Goal: Browse casually

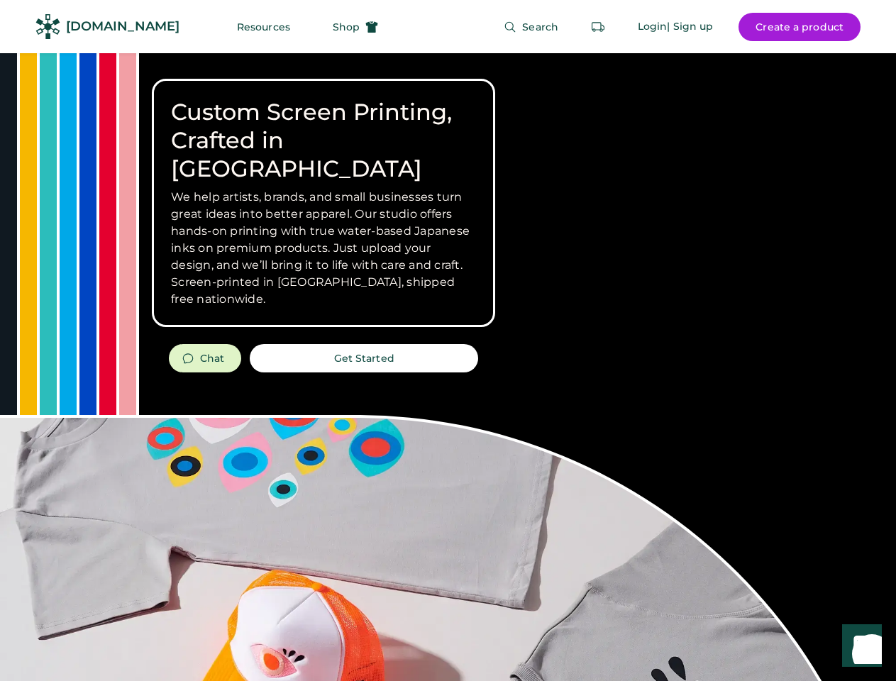
click at [447, 340] on div "Custom Screen Printing, Crafted in [GEOGRAPHIC_DATA] We help artists, brands, a…" at bounding box center [448, 503] width 896 height 900
click at [447, 367] on div "Custom Screen Printing, Crafted in [GEOGRAPHIC_DATA] We help artists, brands, a…" at bounding box center [448, 503] width 896 height 900
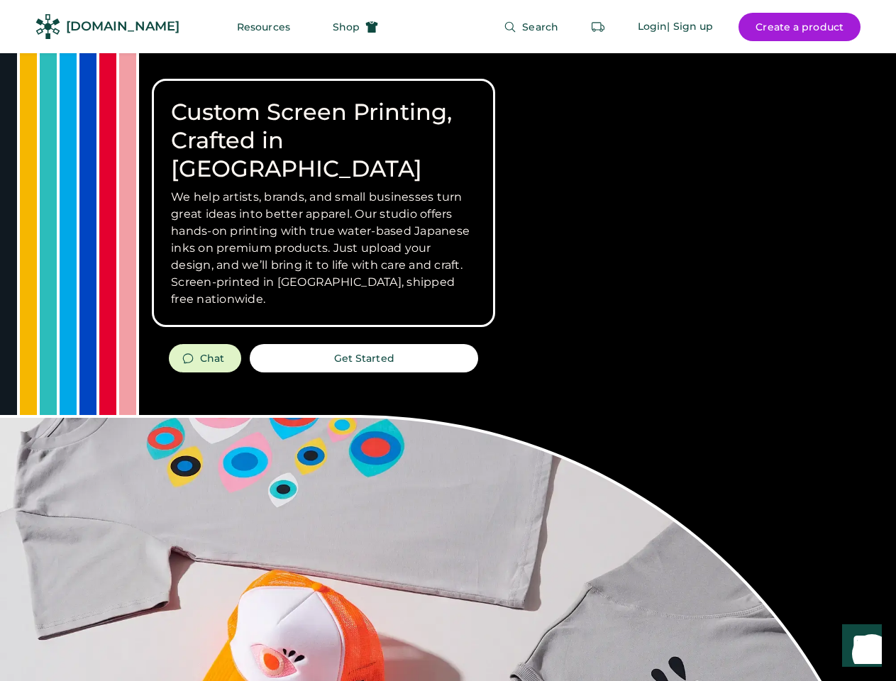
click at [447, 367] on div "Custom Screen Printing, Crafted in [GEOGRAPHIC_DATA] We help artists, brands, a…" at bounding box center [448, 503] width 896 height 900
click at [323, 203] on h3 "We help artists, brands, and small businesses turn great ideas into better appa…" at bounding box center [323, 248] width 305 height 119
click at [323, 189] on h3 "We help artists, brands, and small businesses turn great ideas into better appa…" at bounding box center [323, 248] width 305 height 119
click at [323, 126] on h1 "Custom Screen Printing, Crafted in [GEOGRAPHIC_DATA]" at bounding box center [323, 140] width 305 height 85
